Goal: Find specific page/section: Find specific page/section

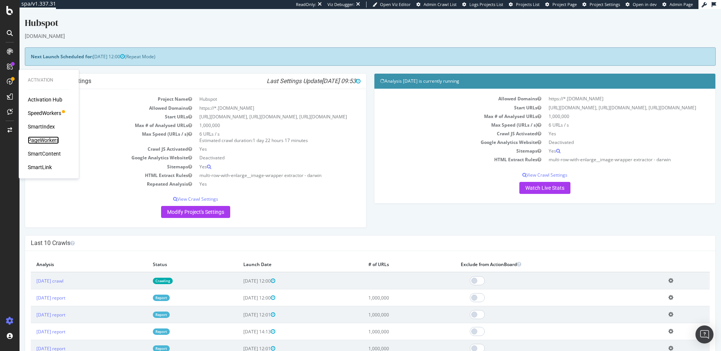
click at [44, 141] on div "PageWorkers" at bounding box center [43, 140] width 31 height 8
